Goal: Task Accomplishment & Management: Manage account settings

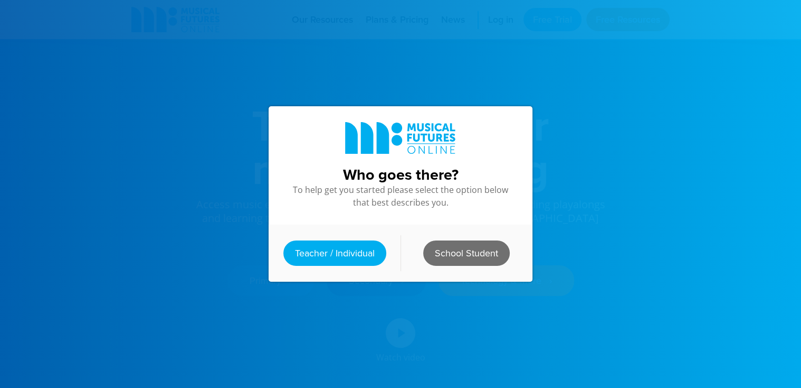
click at [458, 256] on link "School Student" at bounding box center [466, 252] width 87 height 25
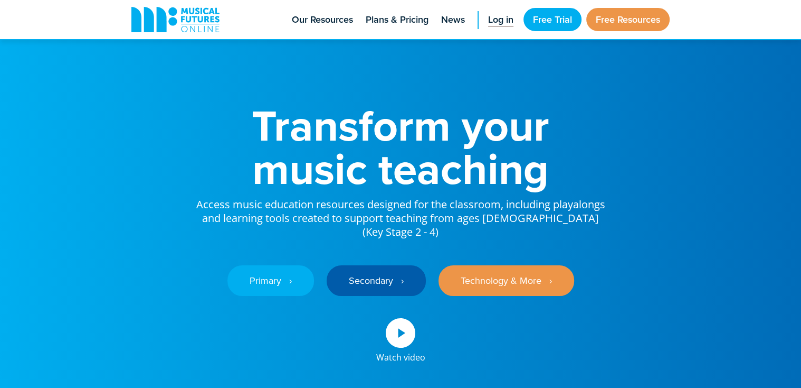
click at [490, 19] on span "Log in" at bounding box center [500, 20] width 25 height 14
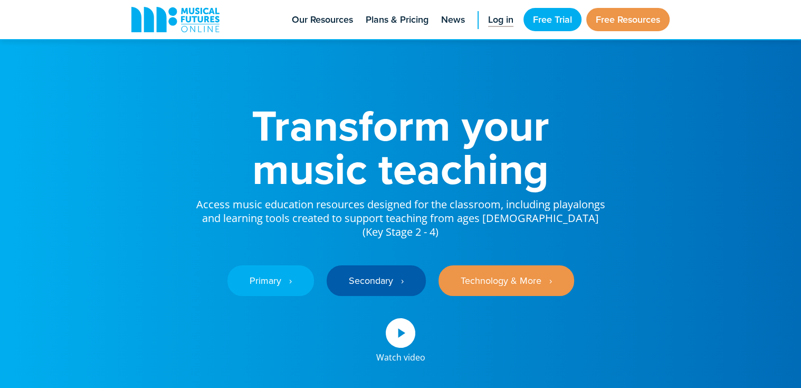
click at [490, 19] on span "Log in" at bounding box center [500, 20] width 25 height 14
